Goal: Find specific page/section: Find specific page/section

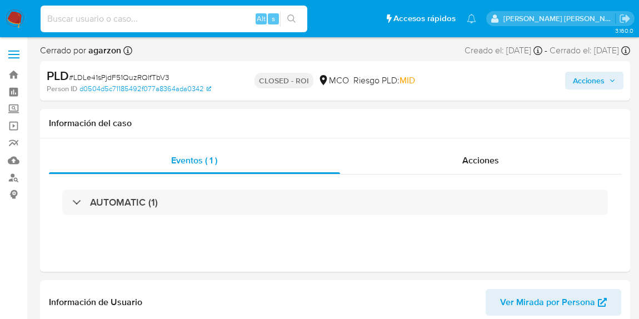
select select "10"
type input "164692209"
click at [288, 24] on button "search-icon" at bounding box center [291, 19] width 23 height 16
drag, startPoint x: 152, startPoint y: 22, endPoint x: 146, endPoint y: 25, distance: 6.2
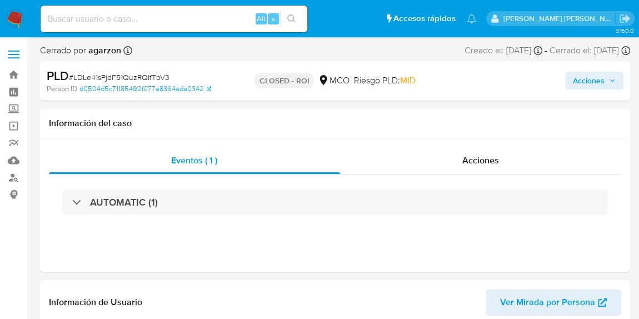
click at [147, 26] on div "Alt s" at bounding box center [174, 19] width 267 height 27
click at [145, 22] on input at bounding box center [174, 19] width 267 height 14
select select "10"
paste input "164692209"
click at [144, 26] on input "164692209" at bounding box center [174, 19] width 267 height 14
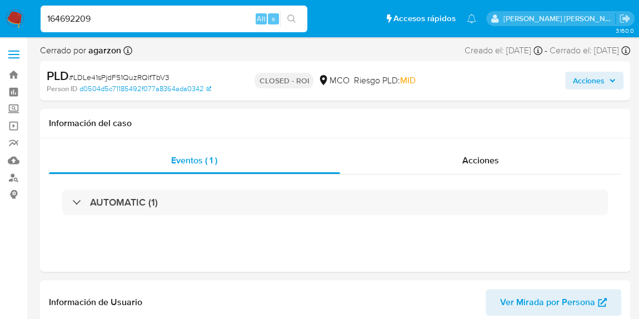
type input "164692209"
click at [293, 22] on icon "search-icon" at bounding box center [291, 18] width 9 height 9
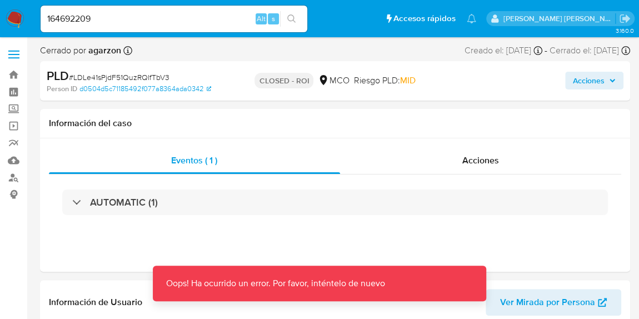
click at [297, 16] on button "search-icon" at bounding box center [291, 19] width 23 height 16
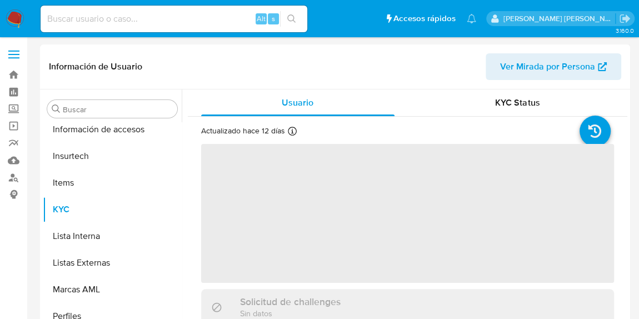
scroll to position [469, 0]
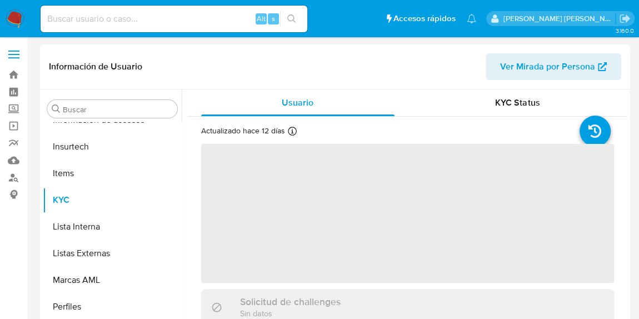
select select "10"
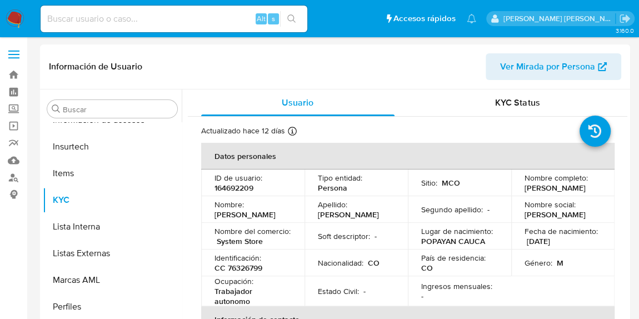
click at [139, 16] on input at bounding box center [174, 19] width 267 height 14
paste input "169885973"
type input "169885973"
click at [292, 20] on icon "search-icon" at bounding box center [291, 18] width 8 height 8
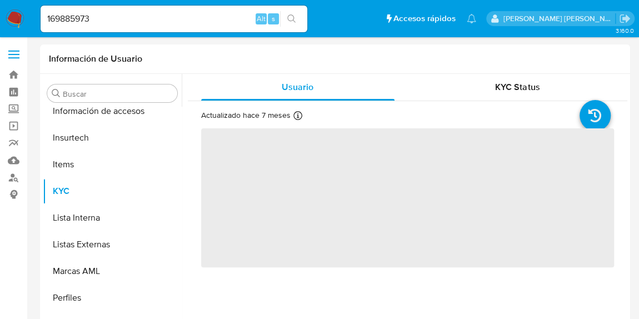
scroll to position [469, 0]
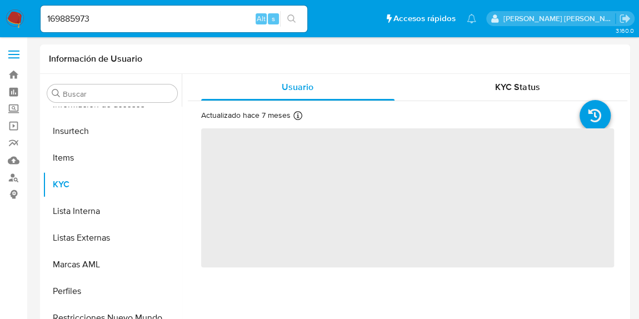
select select "10"
